Goal: Information Seeking & Learning: Find contact information

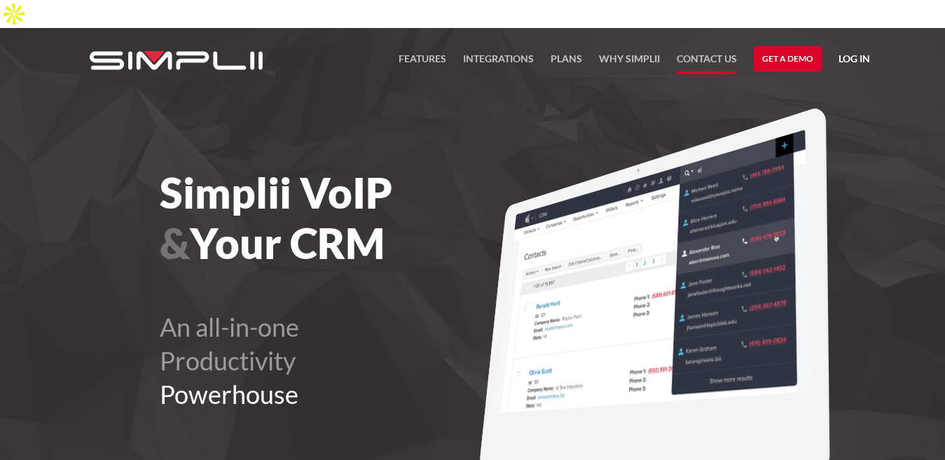
click at [690, 50] on link "Contact US" at bounding box center [706, 62] width 60 height 24
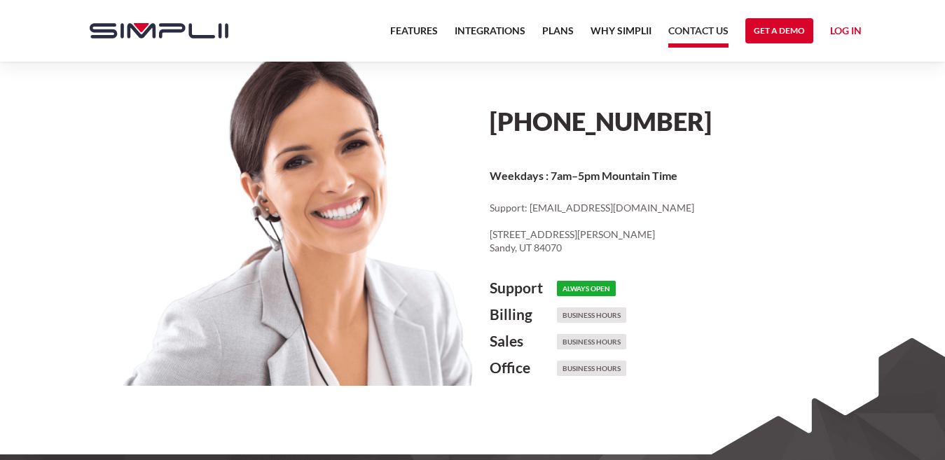
scroll to position [830, 0]
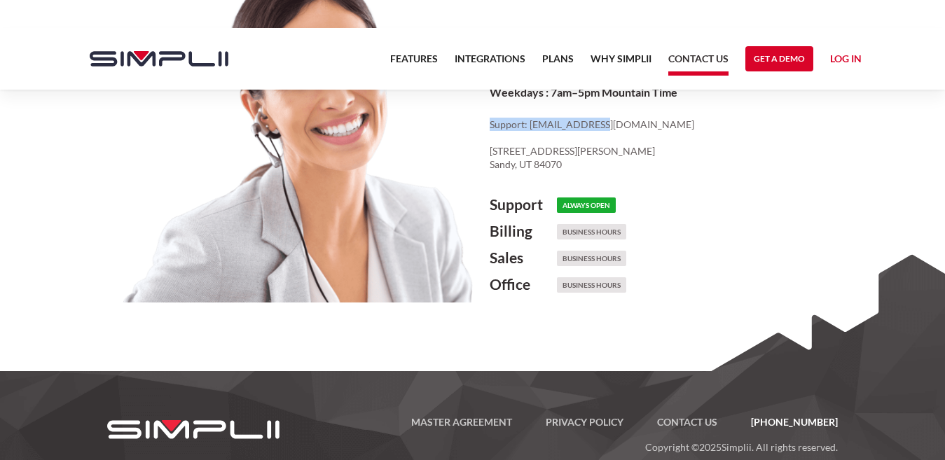
drag, startPoint x: 481, startPoint y: 93, endPoint x: 605, endPoint y: 92, distance: 124.0
click at [605, 92] on div "(888) 787-7670 Weekdays : 7am–5pm Mountain Time Support: cs@simplii.net ‍ 8619 …" at bounding box center [675, 147] width 404 height 375
click at [608, 118] on p "Support: cs@simplii.net ‍ 8619 South Sandy Parkway, Suite 112 Sandy, UT 84070" at bounding box center [680, 145] width 380 height 54
drag, startPoint x: 527, startPoint y: 98, endPoint x: 599, endPoint y: 89, distance: 73.4
click at [599, 118] on p "Support: cs@simplii.net ‍ 8619 South Sandy Parkway, Suite 112 Sandy, UT 84070" at bounding box center [680, 145] width 380 height 54
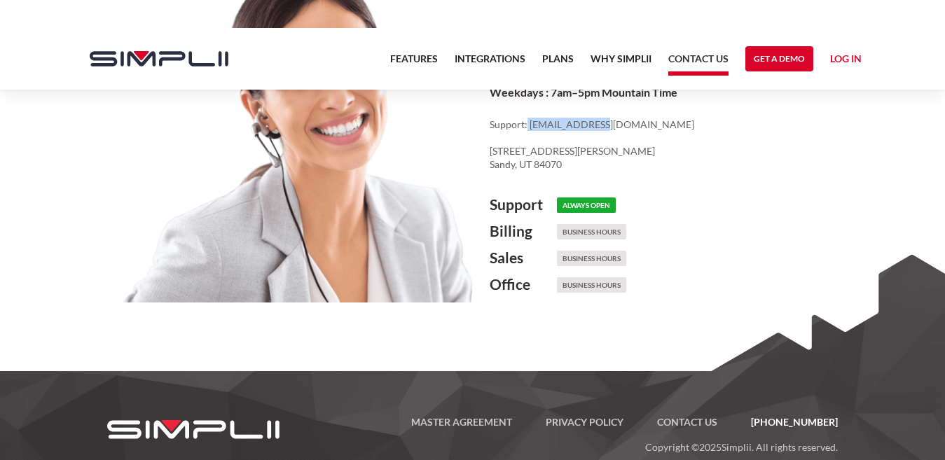
copy p "cs@simplii.net"
